Goal: Task Accomplishment & Management: Use online tool/utility

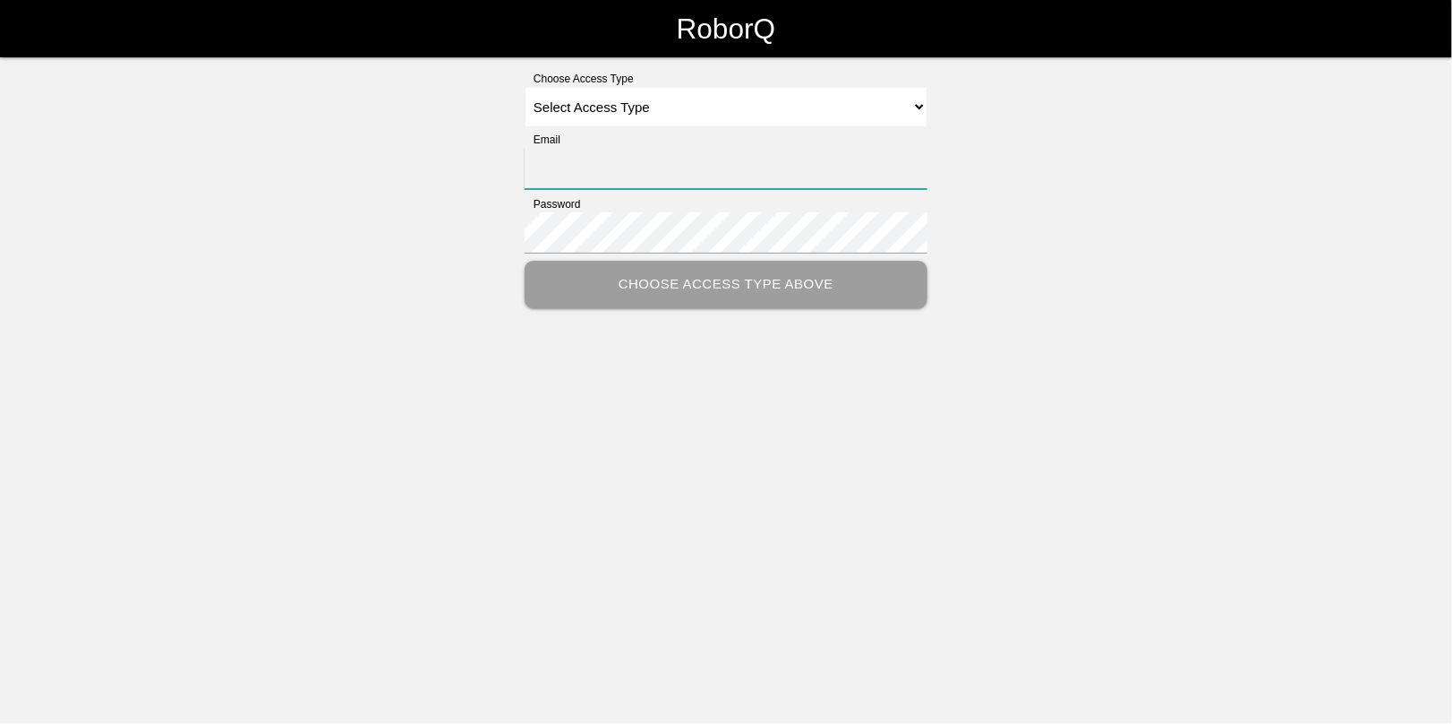
type input "[EMAIL_ADDRESS][DOMAIN_NAME]"
click at [600, 115] on select "Select Access Type Admin Customer Supervisor Worker" at bounding box center [726, 107] width 403 height 40
select select "Admin"
click at [525, 87] on select "Select Access Type Admin Customer Supervisor Worker" at bounding box center [726, 107] width 403 height 40
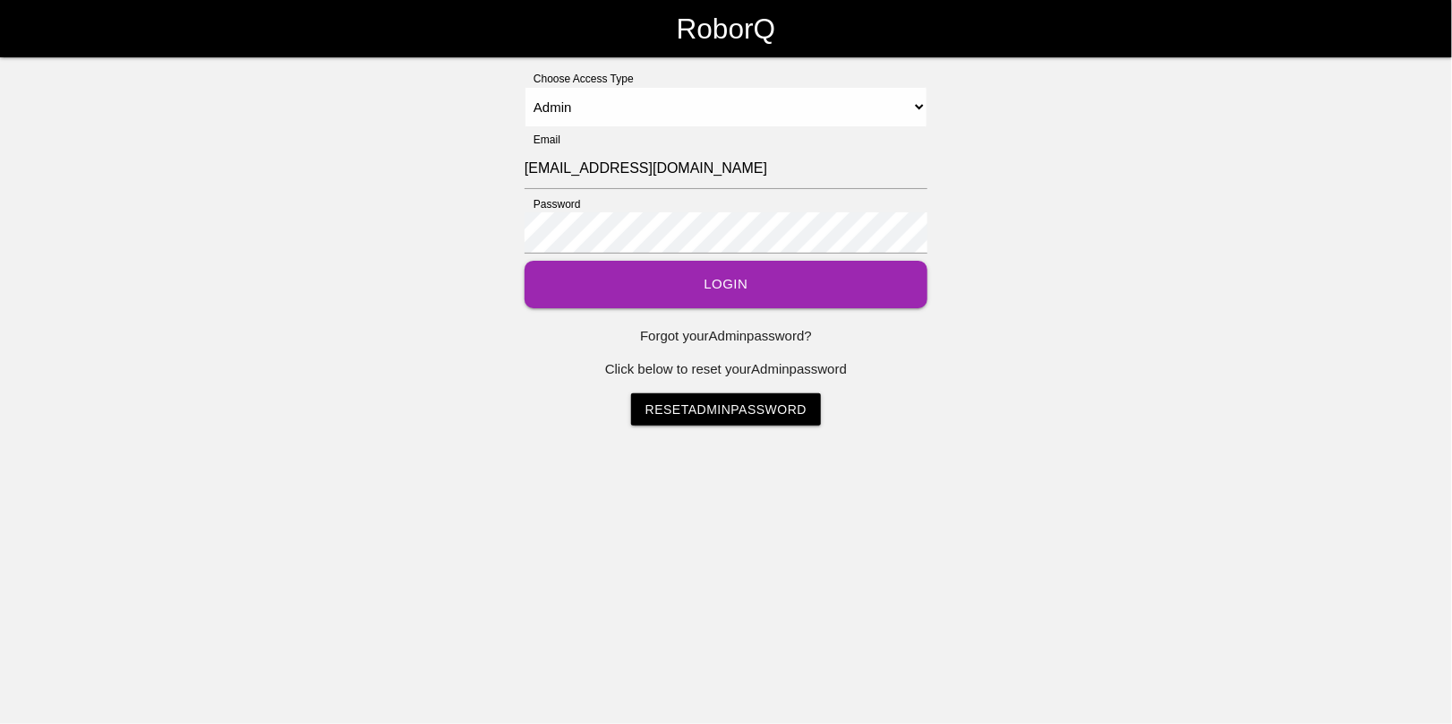
click at [725, 289] on button "Login" at bounding box center [726, 284] width 403 height 47
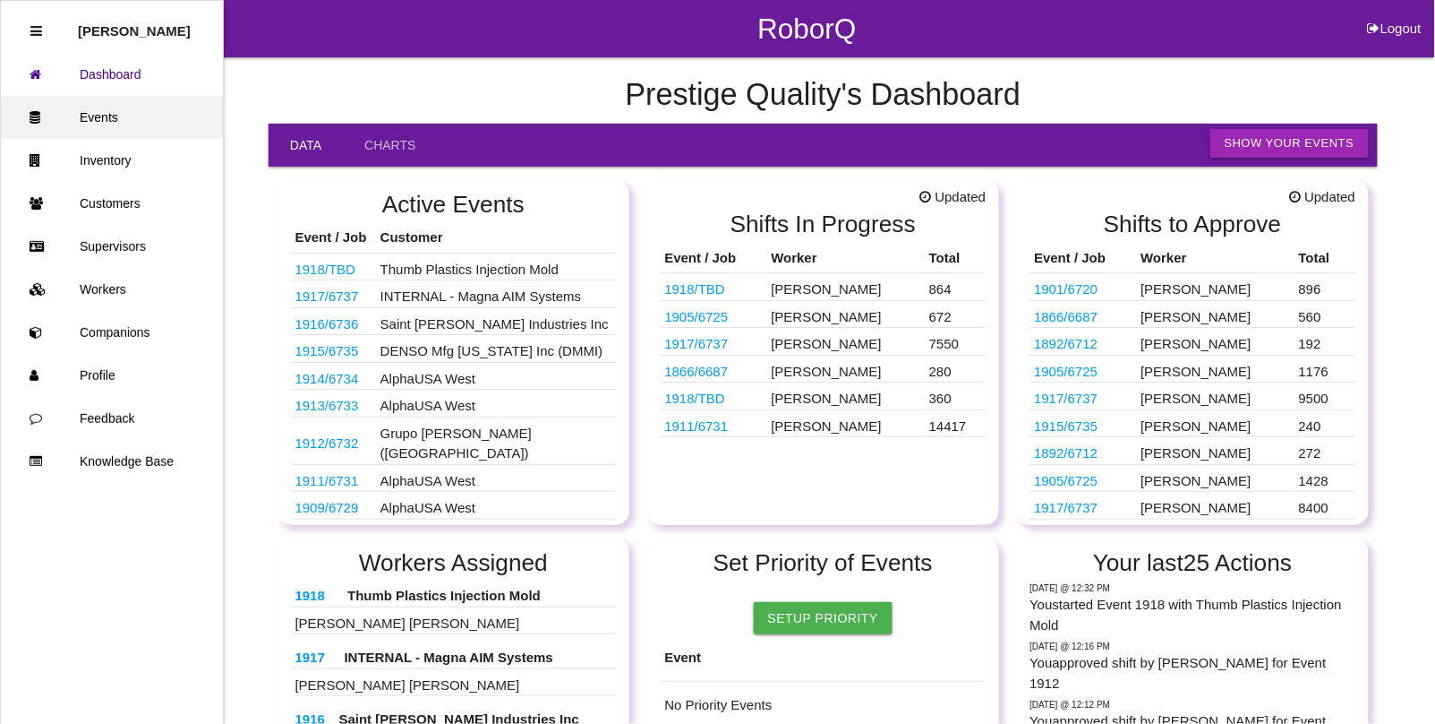
click at [88, 110] on link "Events" at bounding box center [112, 117] width 222 height 43
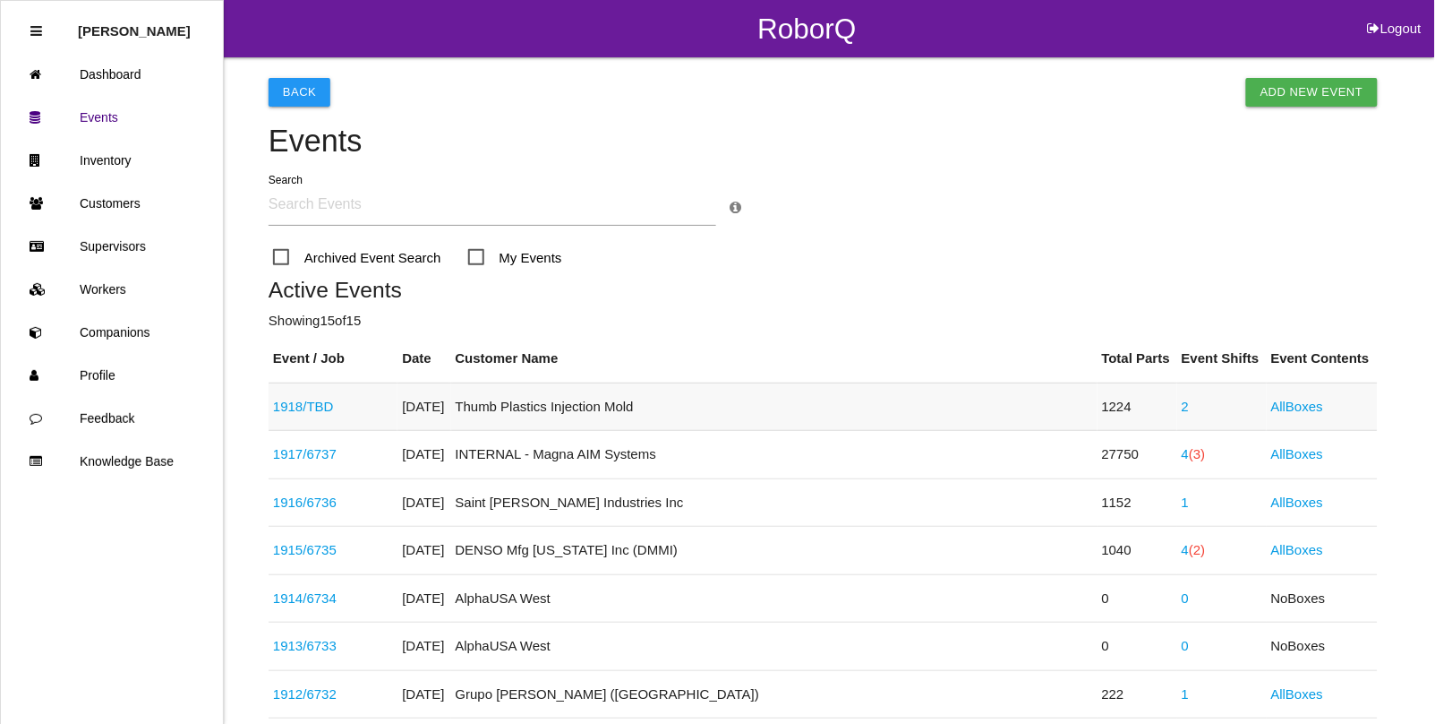
click at [1178, 408] on td "2" at bounding box center [1223, 406] width 90 height 48
click at [1182, 399] on link "2" at bounding box center [1185, 405] width 7 height 15
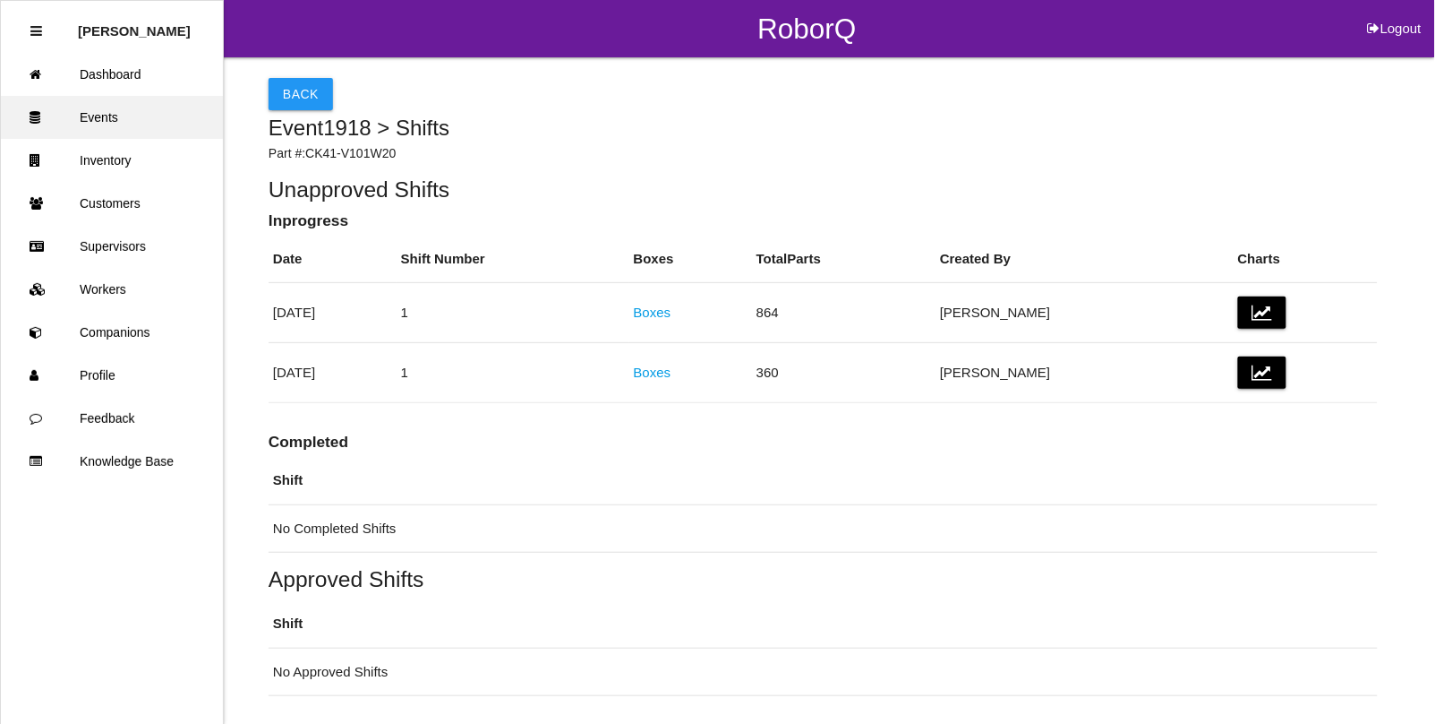
click at [56, 97] on link "Events" at bounding box center [112, 117] width 222 height 43
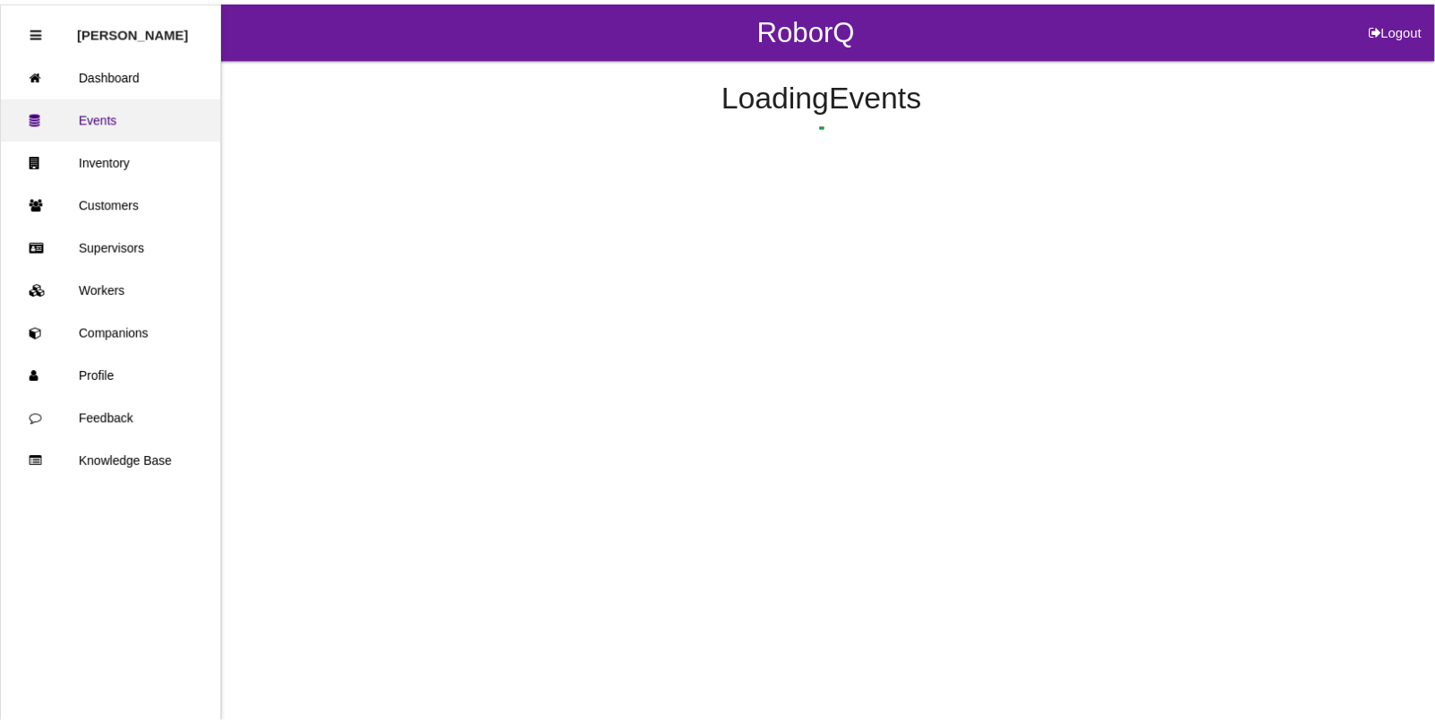
scroll to position [45, 0]
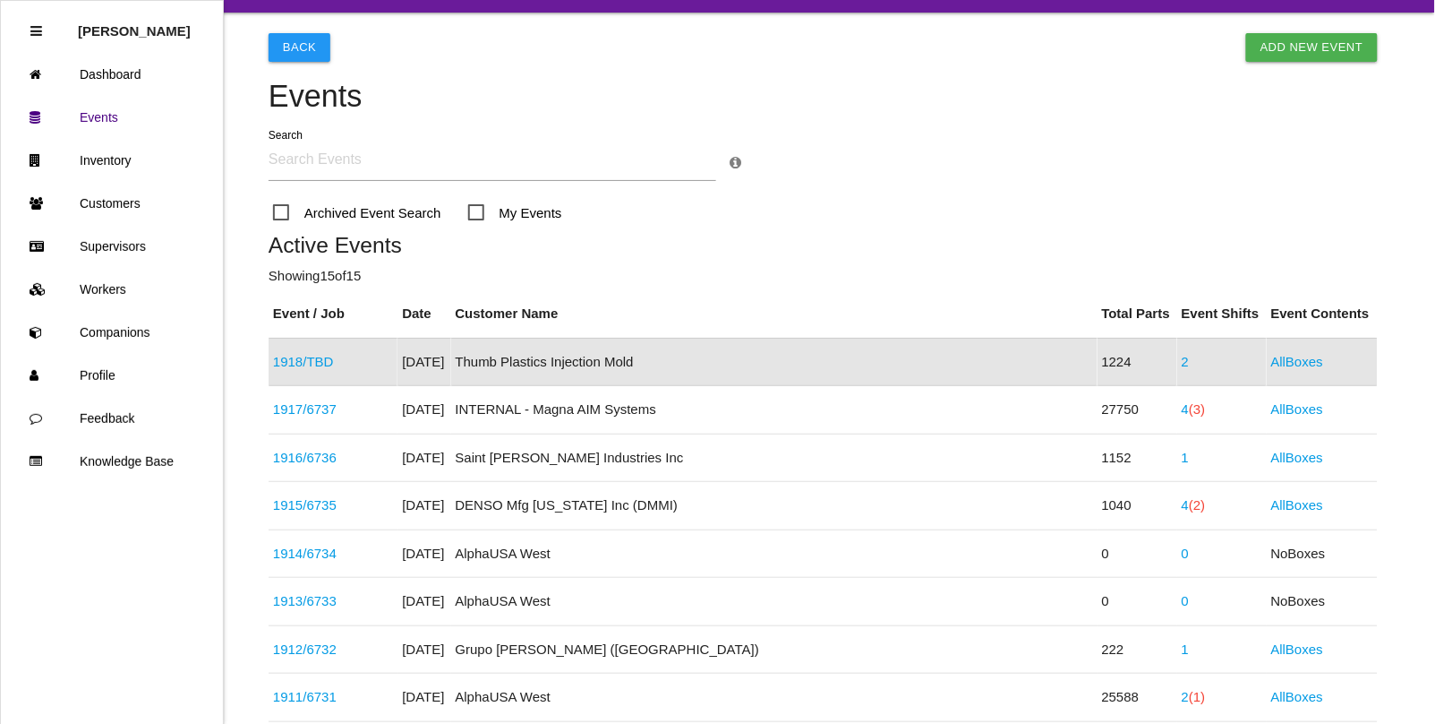
click at [322, 361] on link "1918 / TBD" at bounding box center [303, 361] width 61 height 15
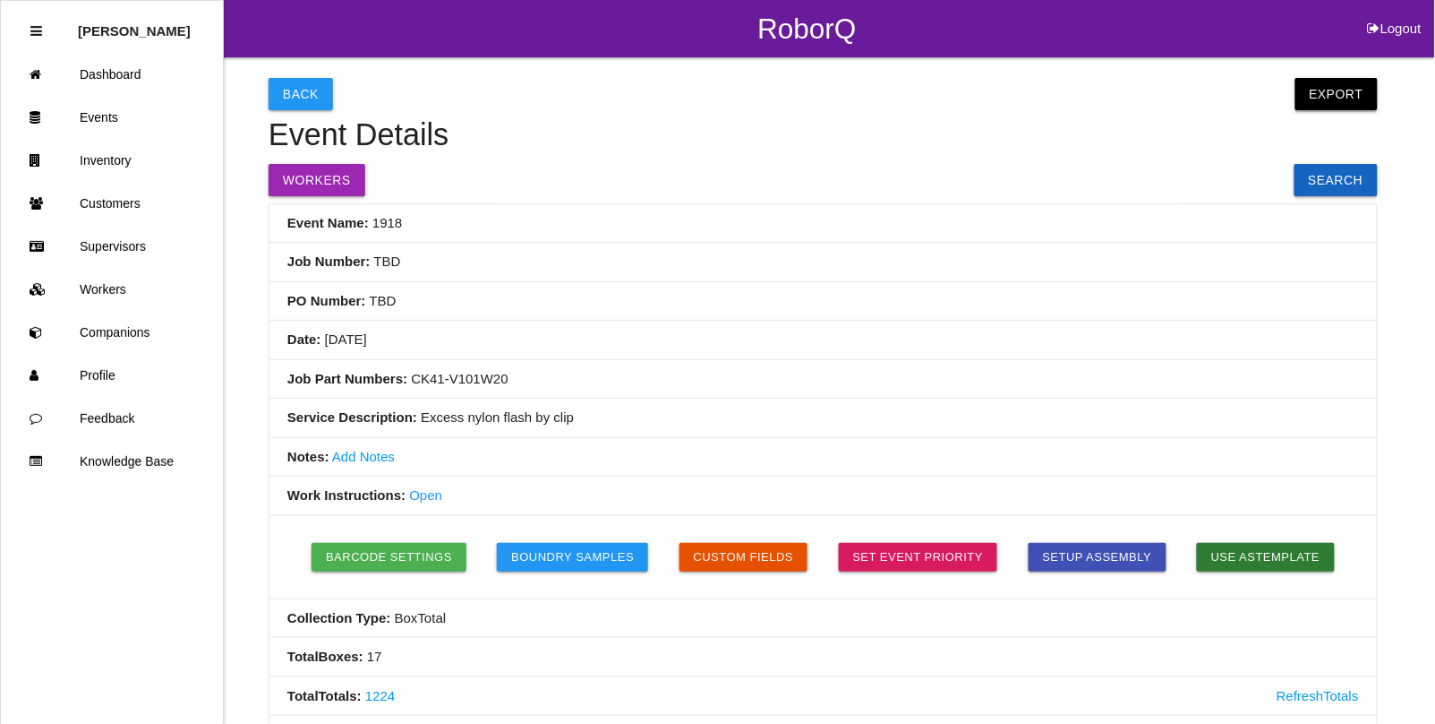
click at [1341, 95] on button "Export" at bounding box center [1337, 94] width 82 height 32
click at [1315, 90] on link "Export Excel" at bounding box center [1320, 98] width 103 height 41
